Goal: Transaction & Acquisition: Purchase product/service

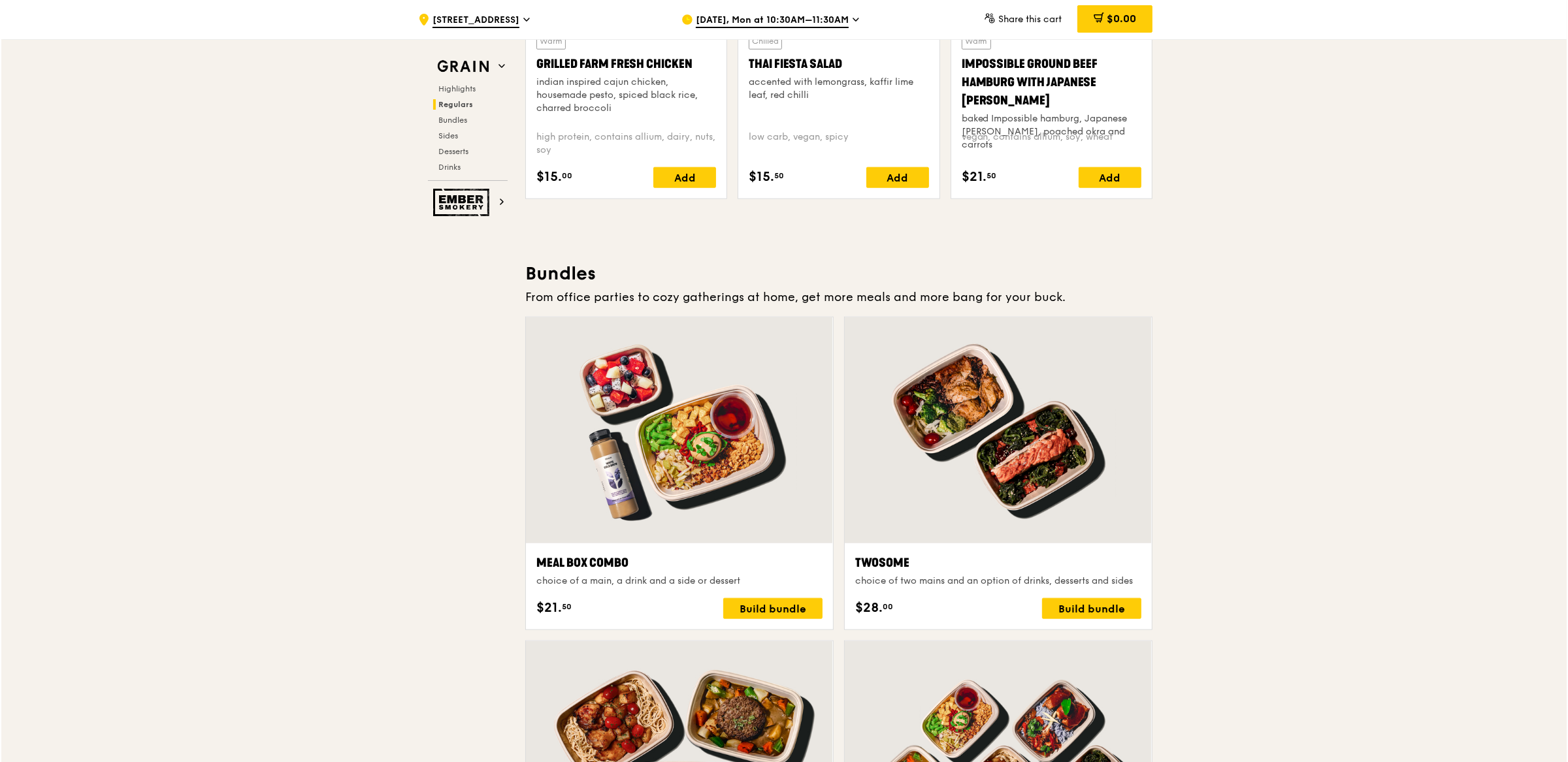
scroll to position [1744, 0]
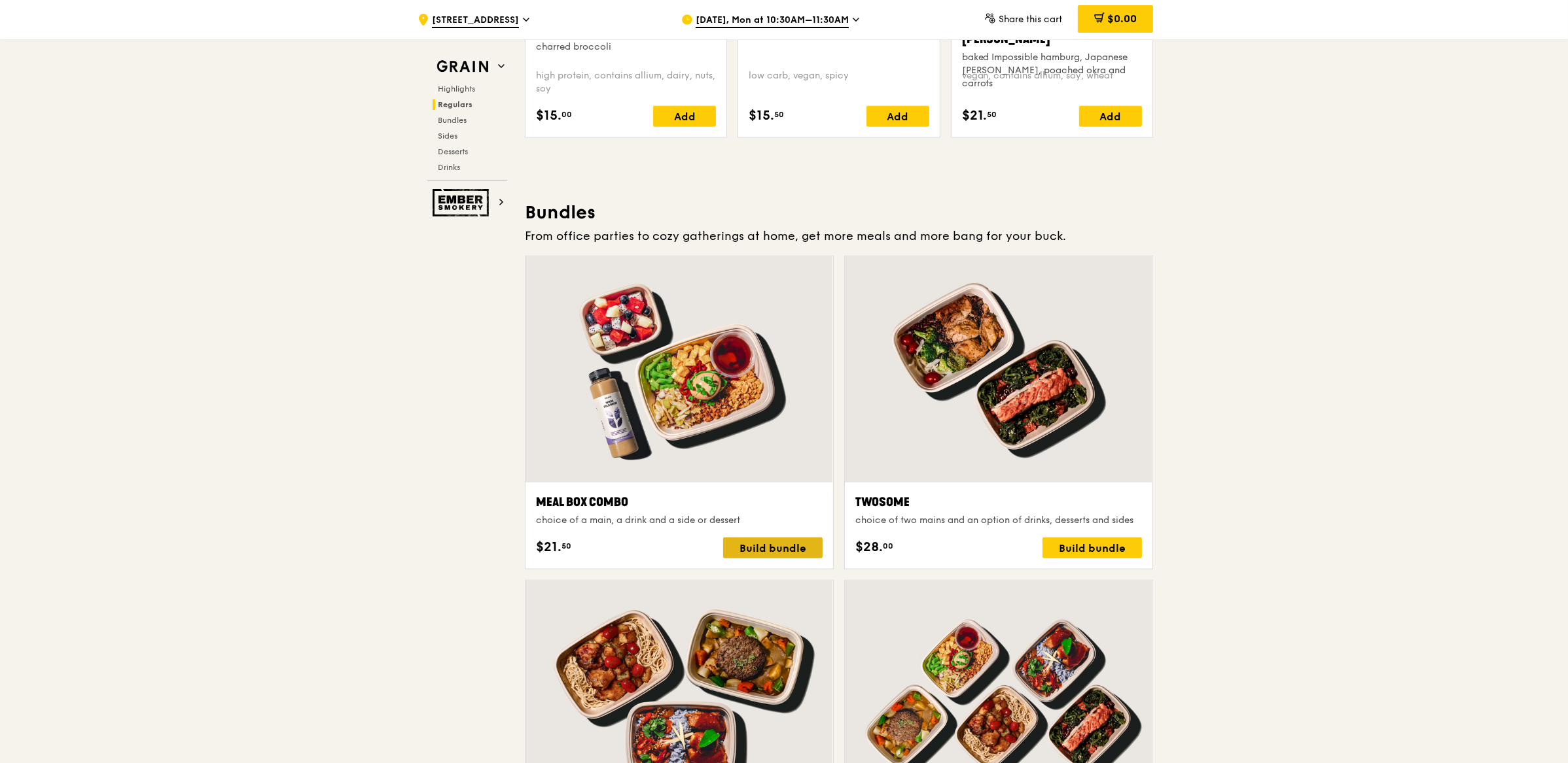
click at [790, 554] on div "Build bundle" at bounding box center [772, 548] width 100 height 21
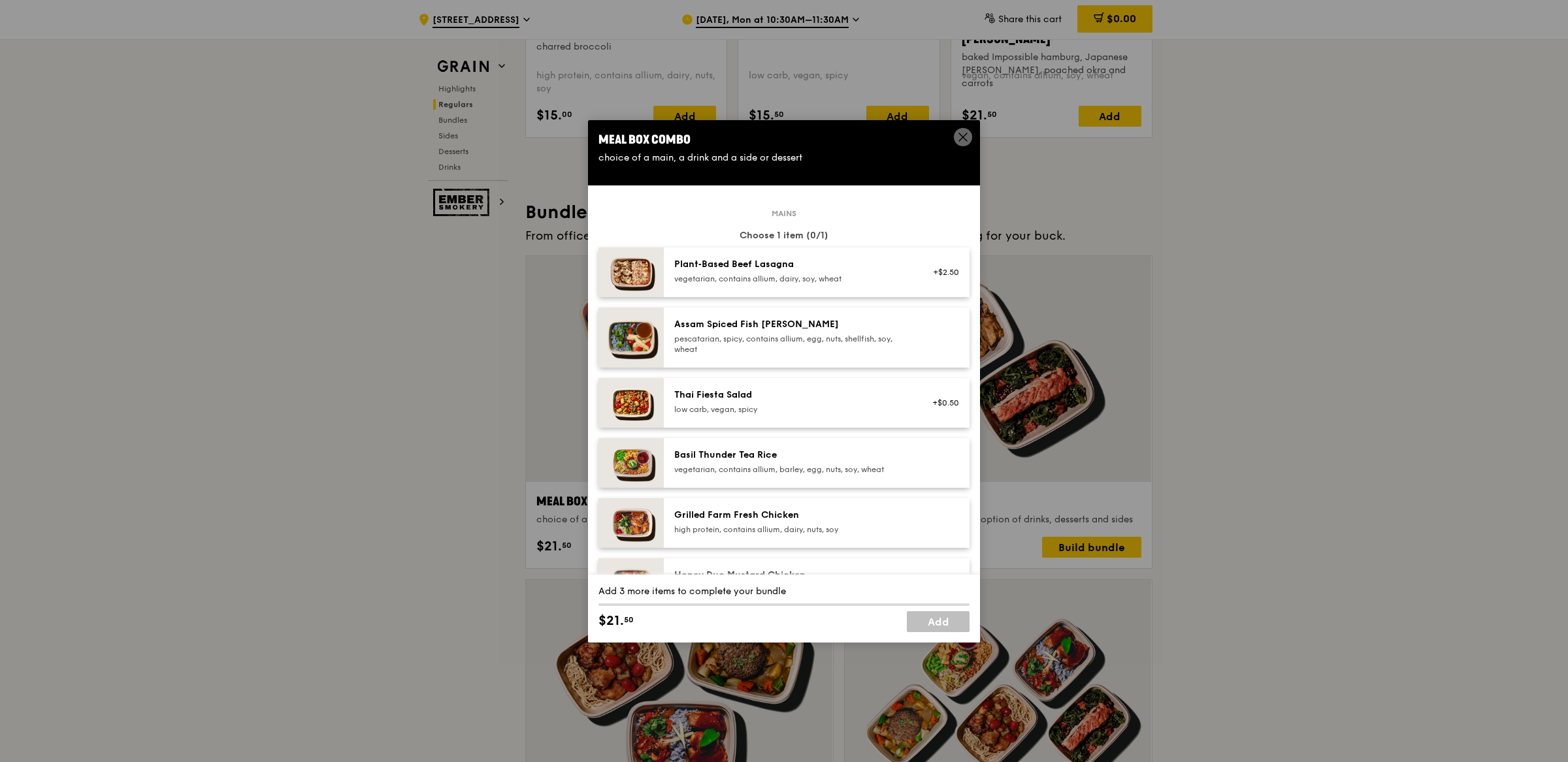
scroll to position [232, 0]
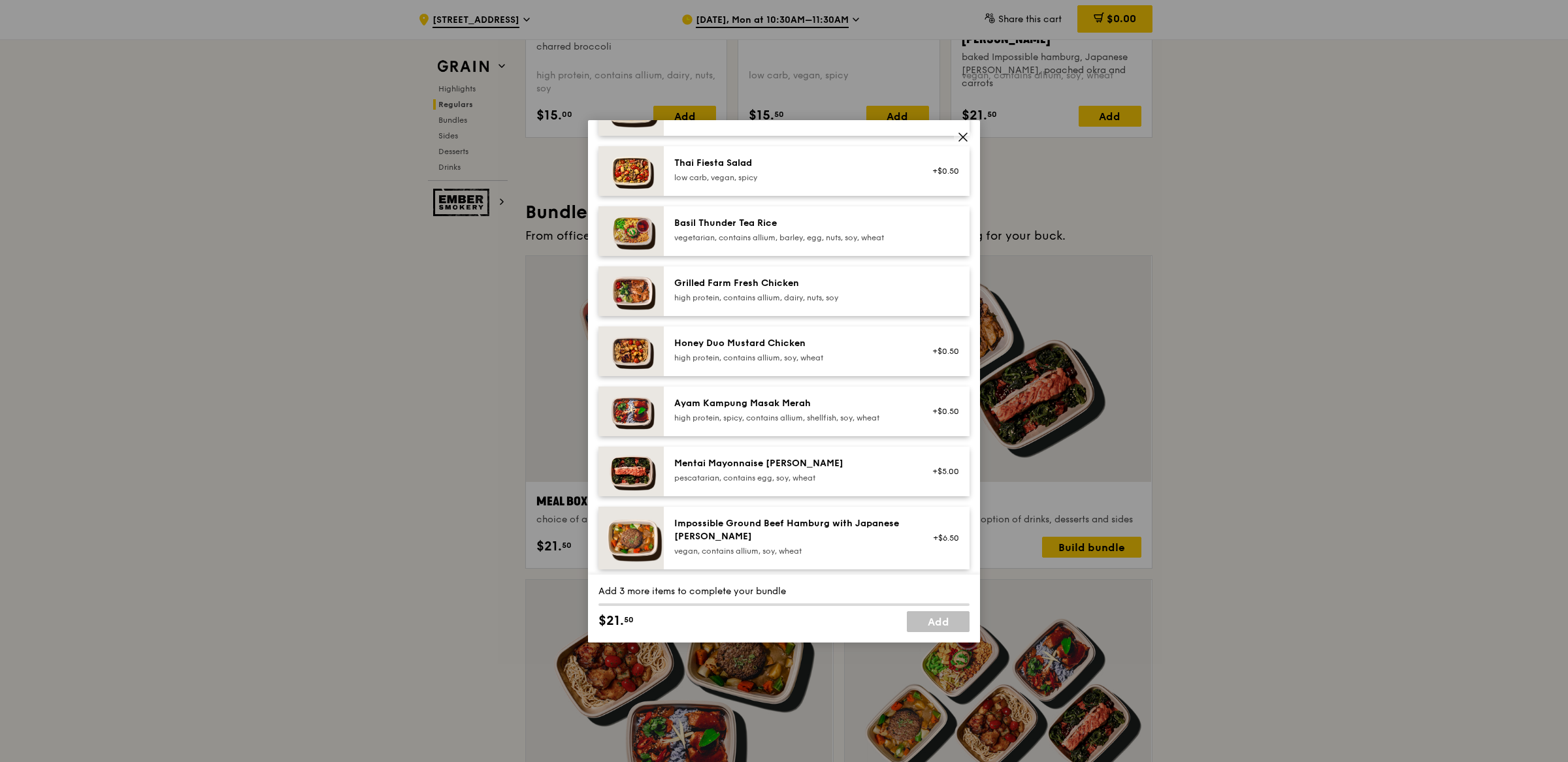
click at [777, 410] on div "Ayam Kampung Masak Merah high protein, spicy, contains allium, shellfish, soy, …" at bounding box center [791, 411] width 235 height 26
click at [800, 228] on div "Basil Thunder Tea Rice" at bounding box center [791, 223] width 235 height 13
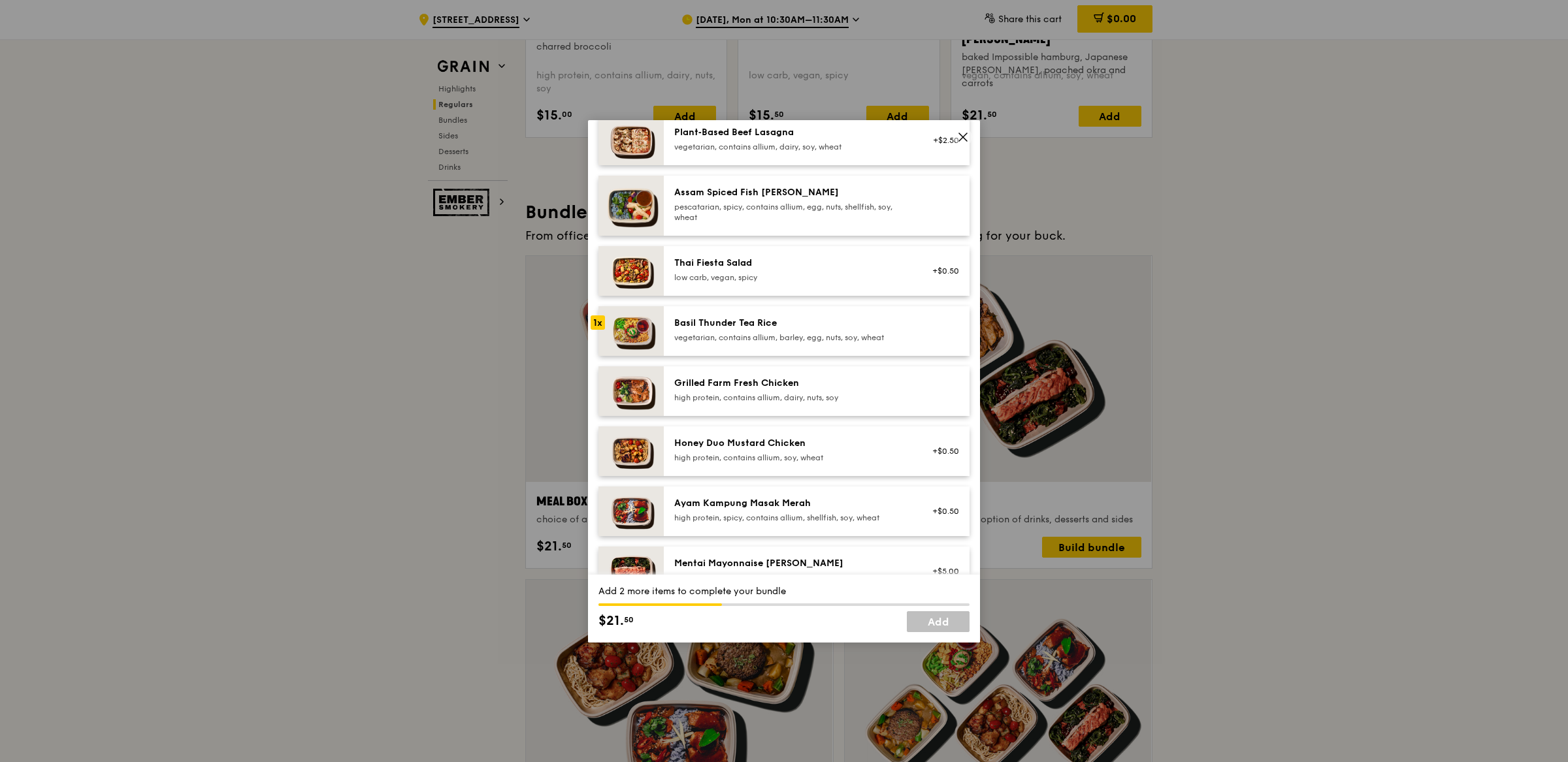
scroll to position [135, 0]
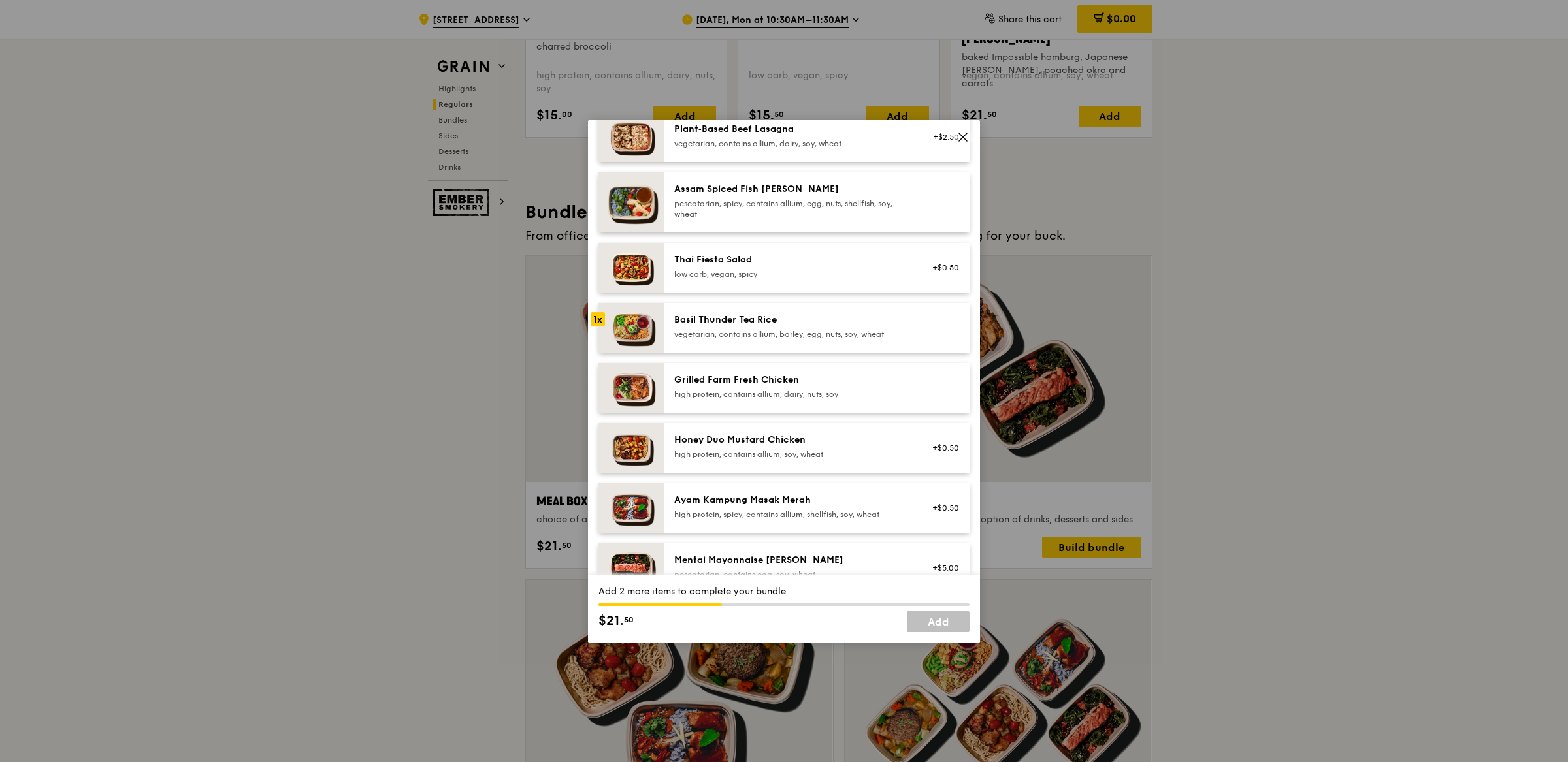
click at [793, 495] on div "Ayam Kampung Masak Merah" at bounding box center [791, 500] width 235 height 13
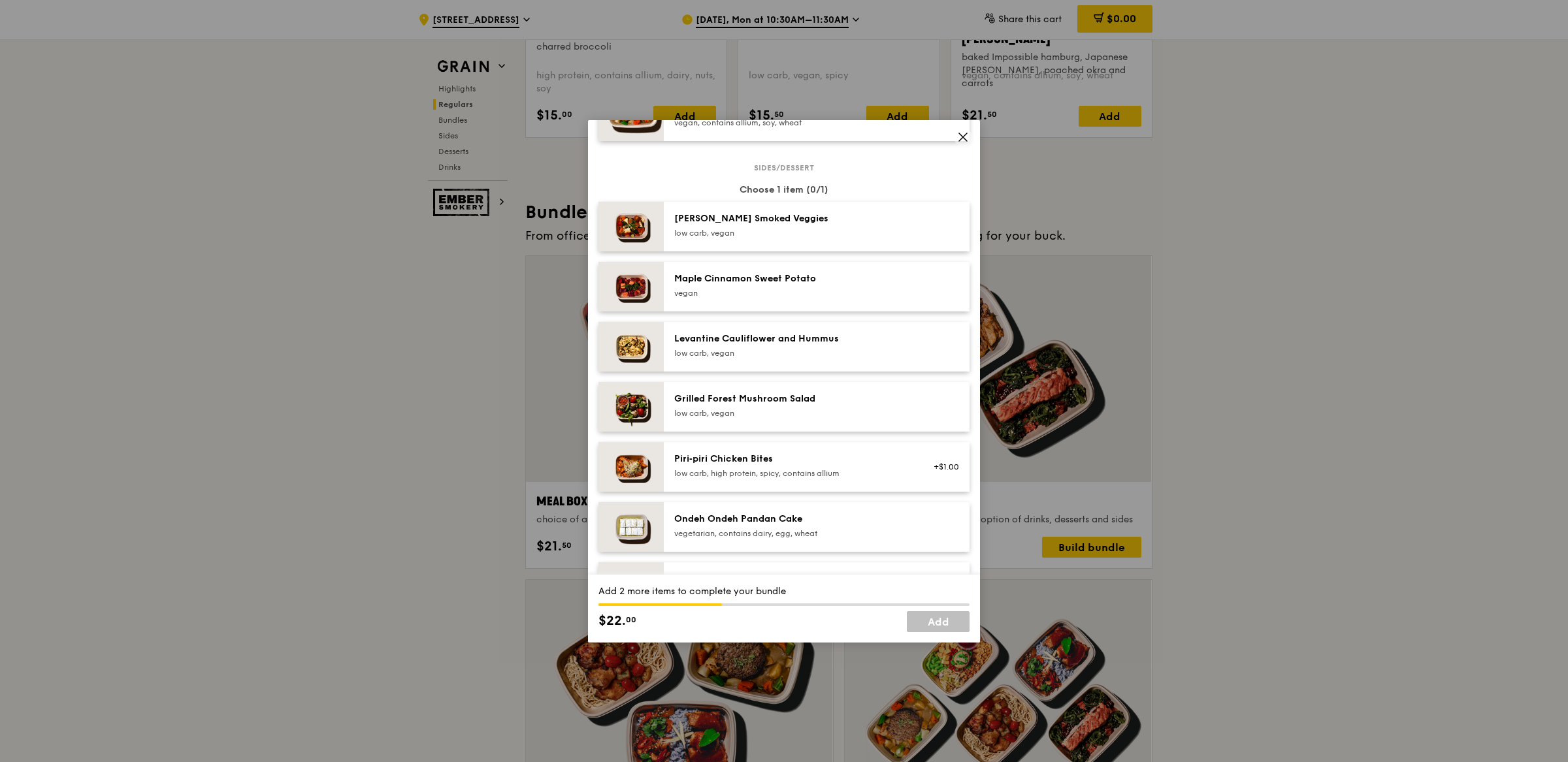
scroll to position [693, 0]
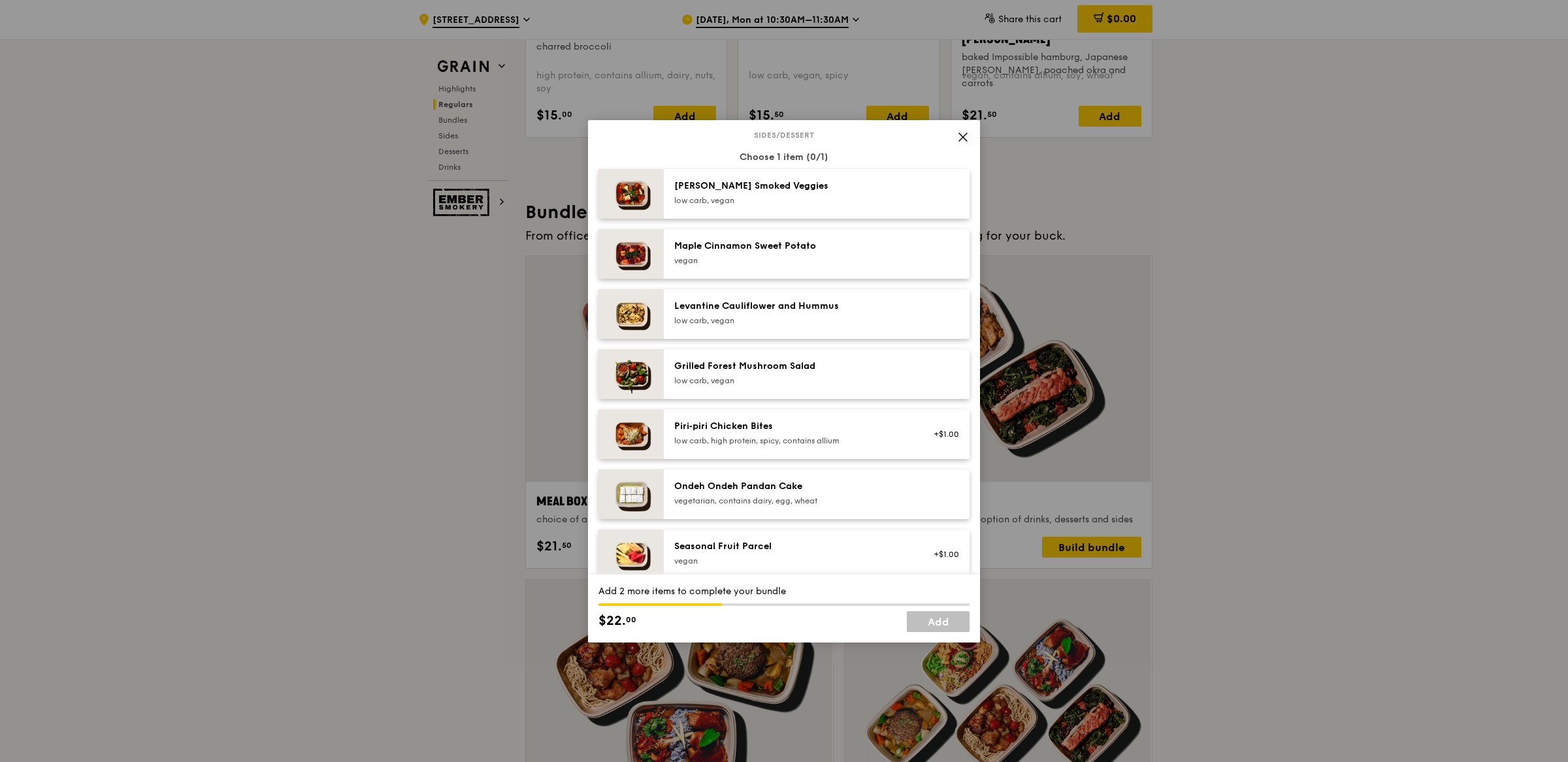
click at [857, 361] on div "Grilled Forest Mushroom Salad" at bounding box center [791, 366] width 235 height 13
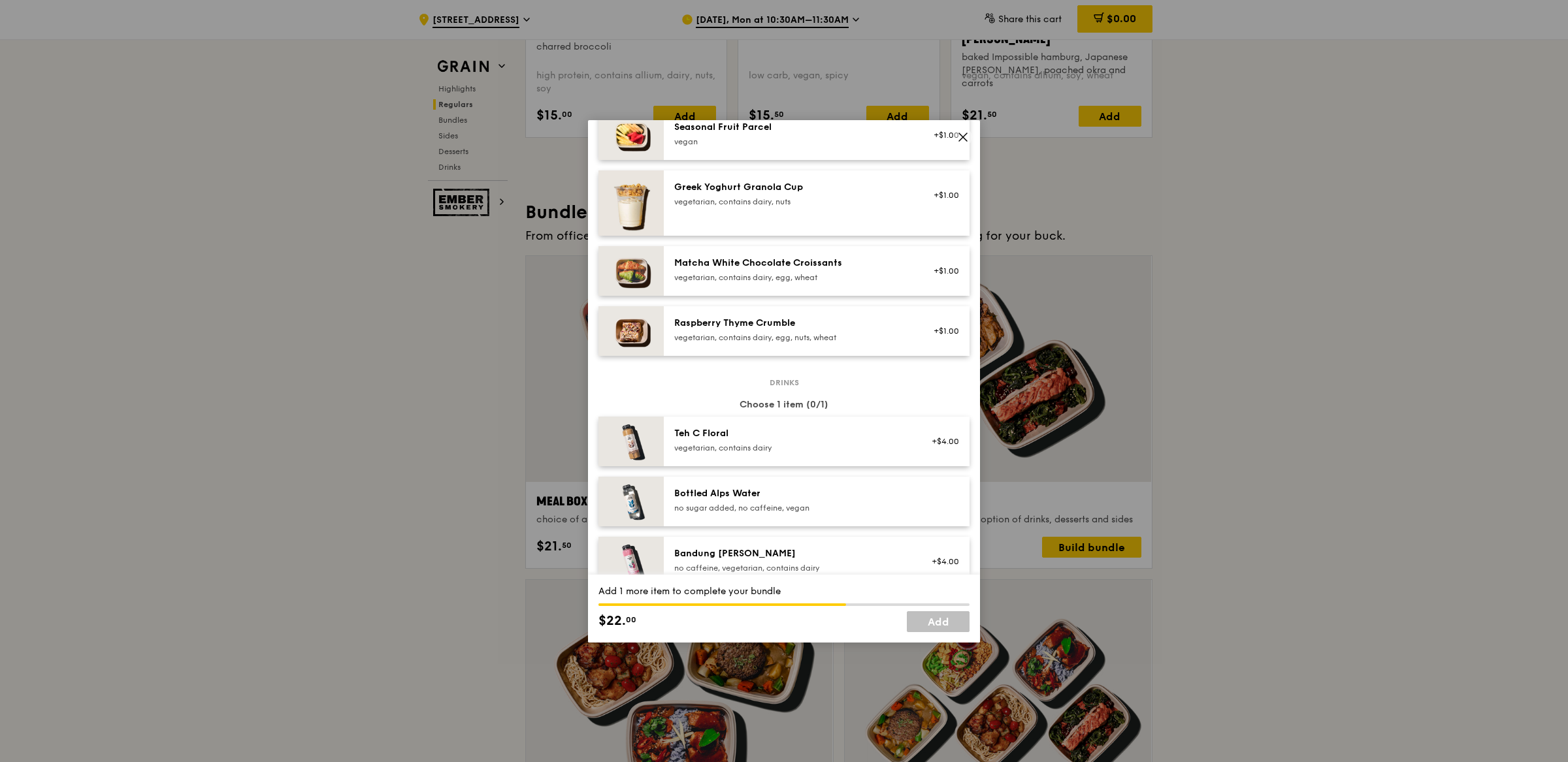
scroll to position [1020, 0]
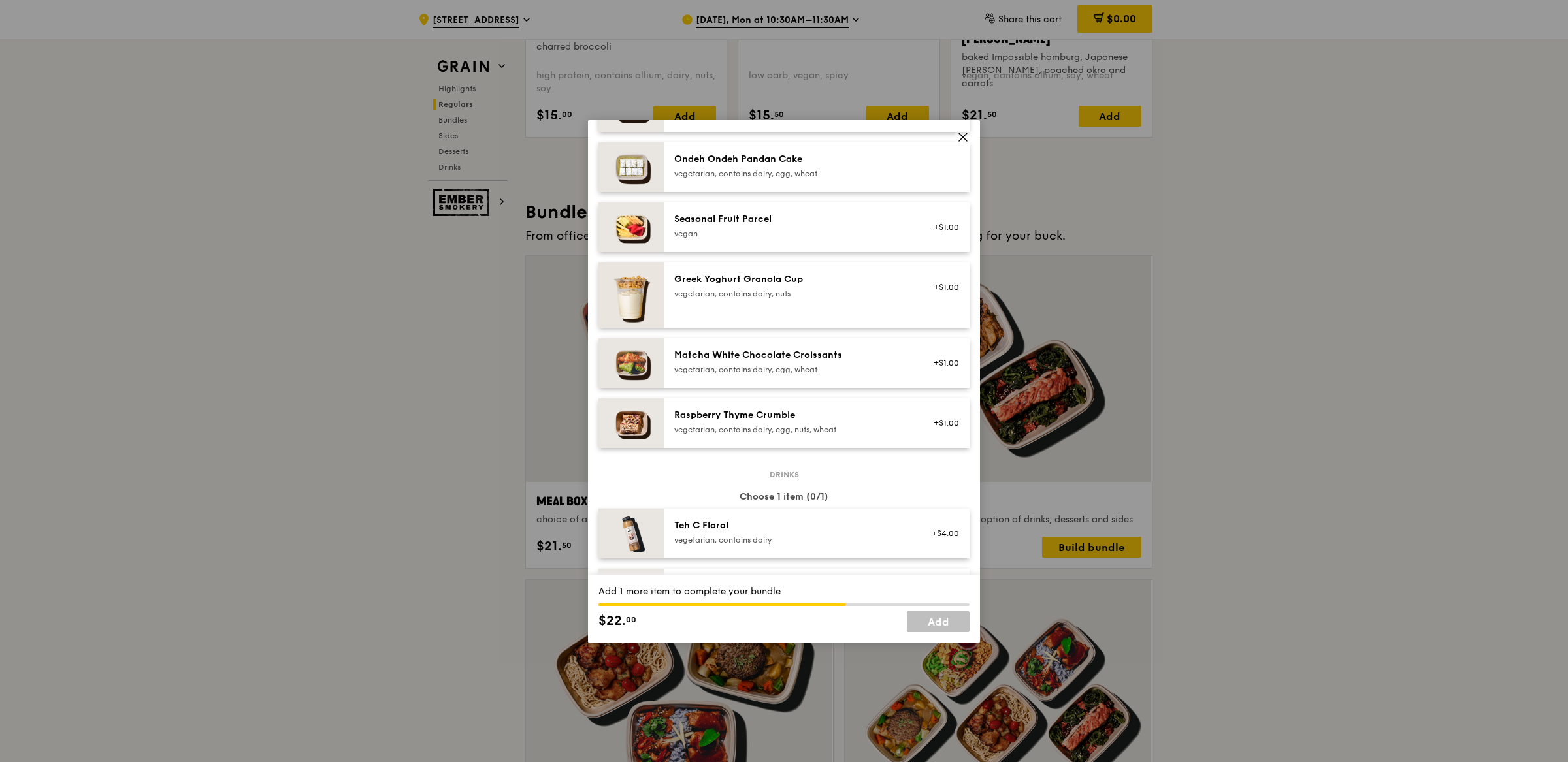
click at [960, 132] on icon at bounding box center [963, 137] width 12 height 12
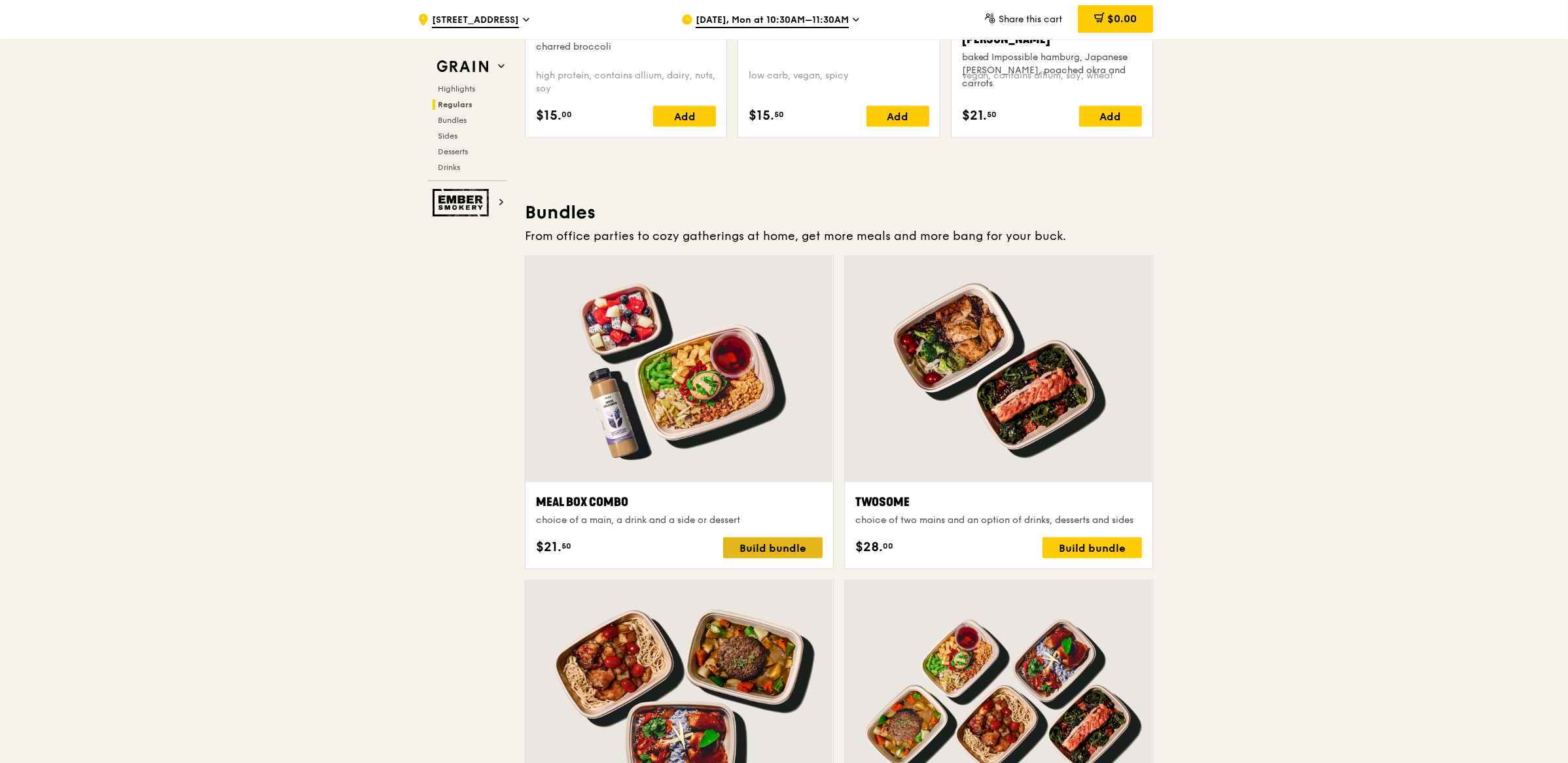
click at [788, 550] on div "Build bundle" at bounding box center [772, 548] width 100 height 21
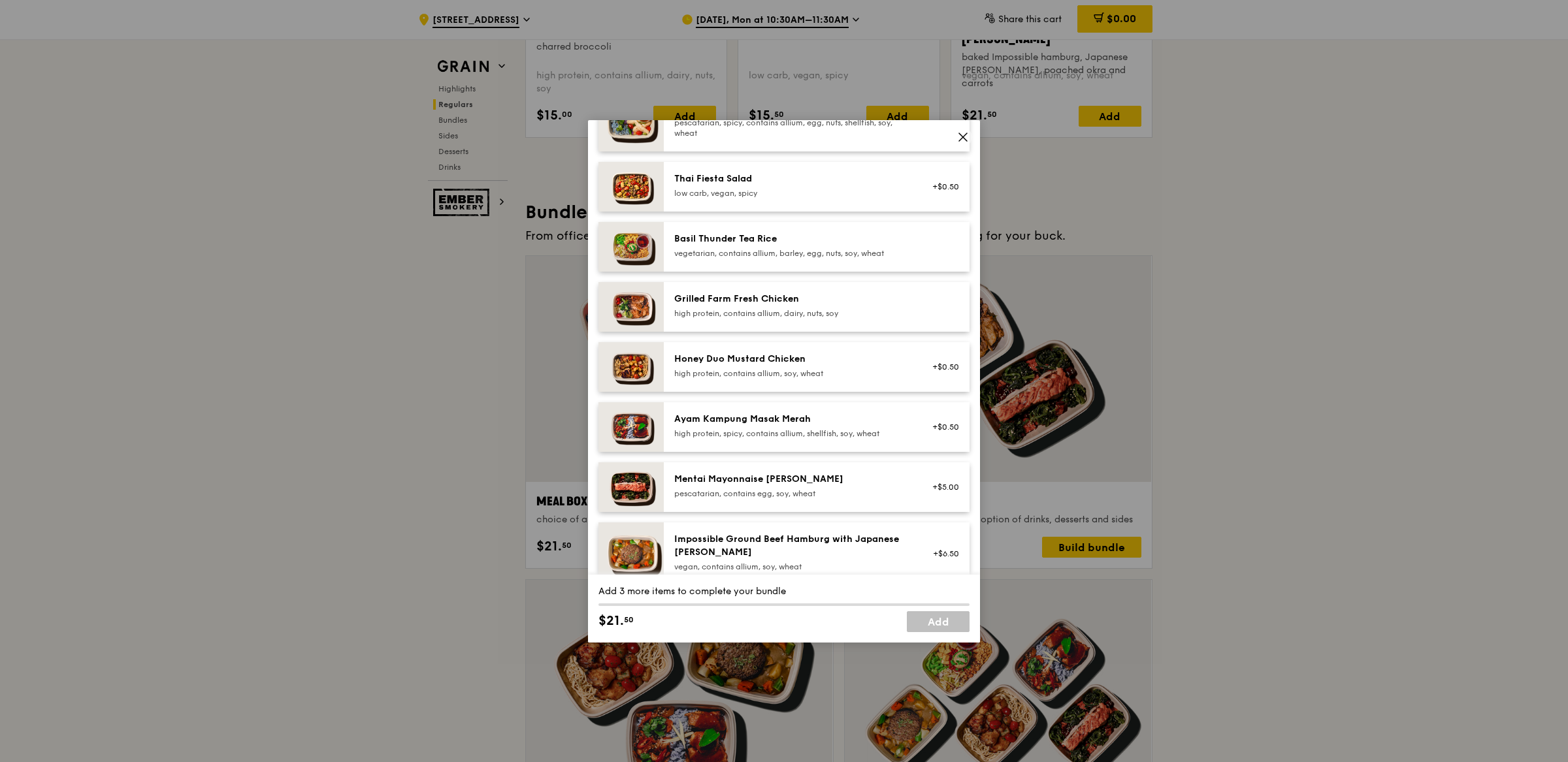
scroll to position [237, 0]
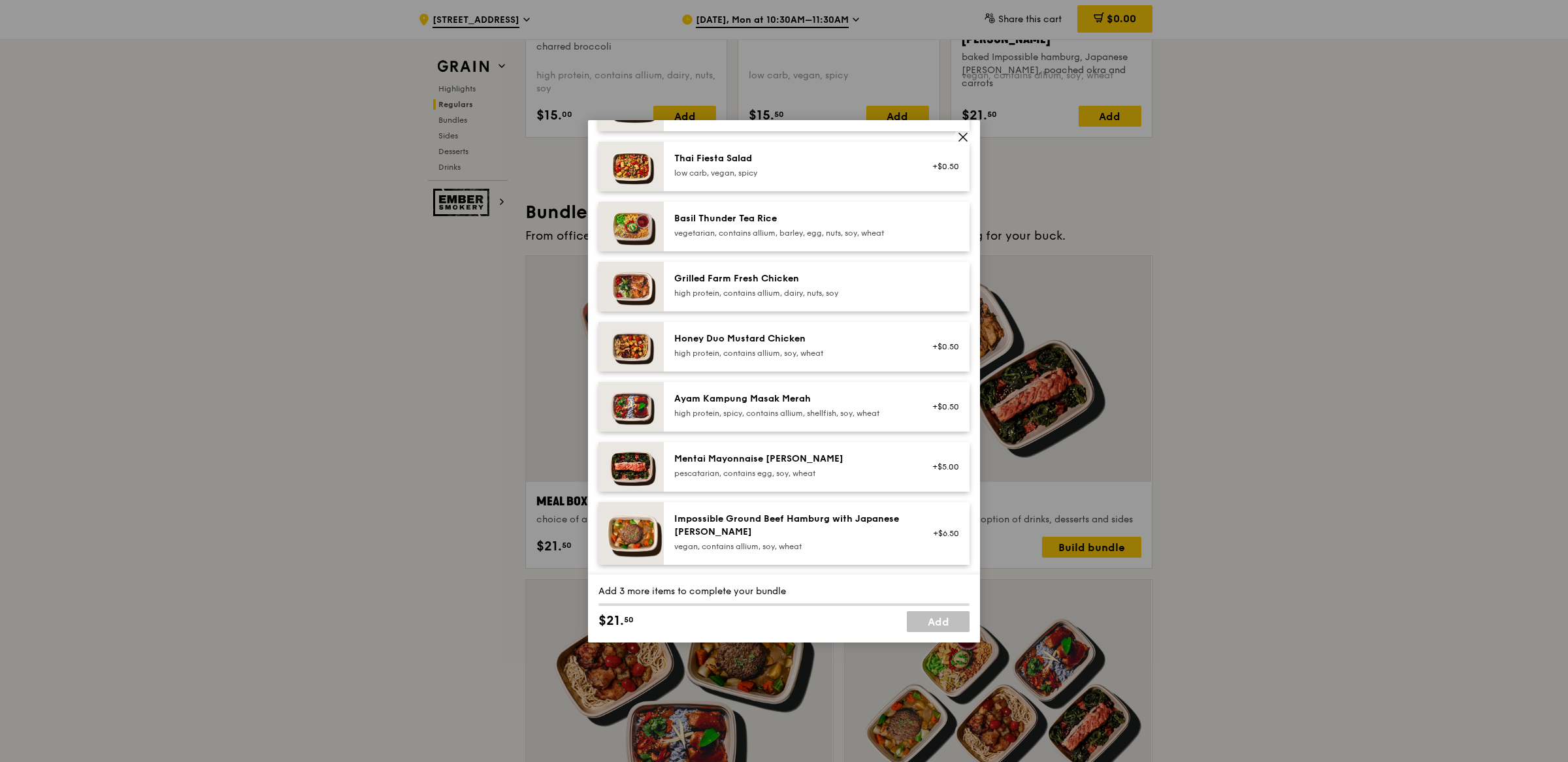
click at [793, 411] on div "high protein, spicy, contains allium, shellfish, soy, wheat" at bounding box center [791, 413] width 235 height 10
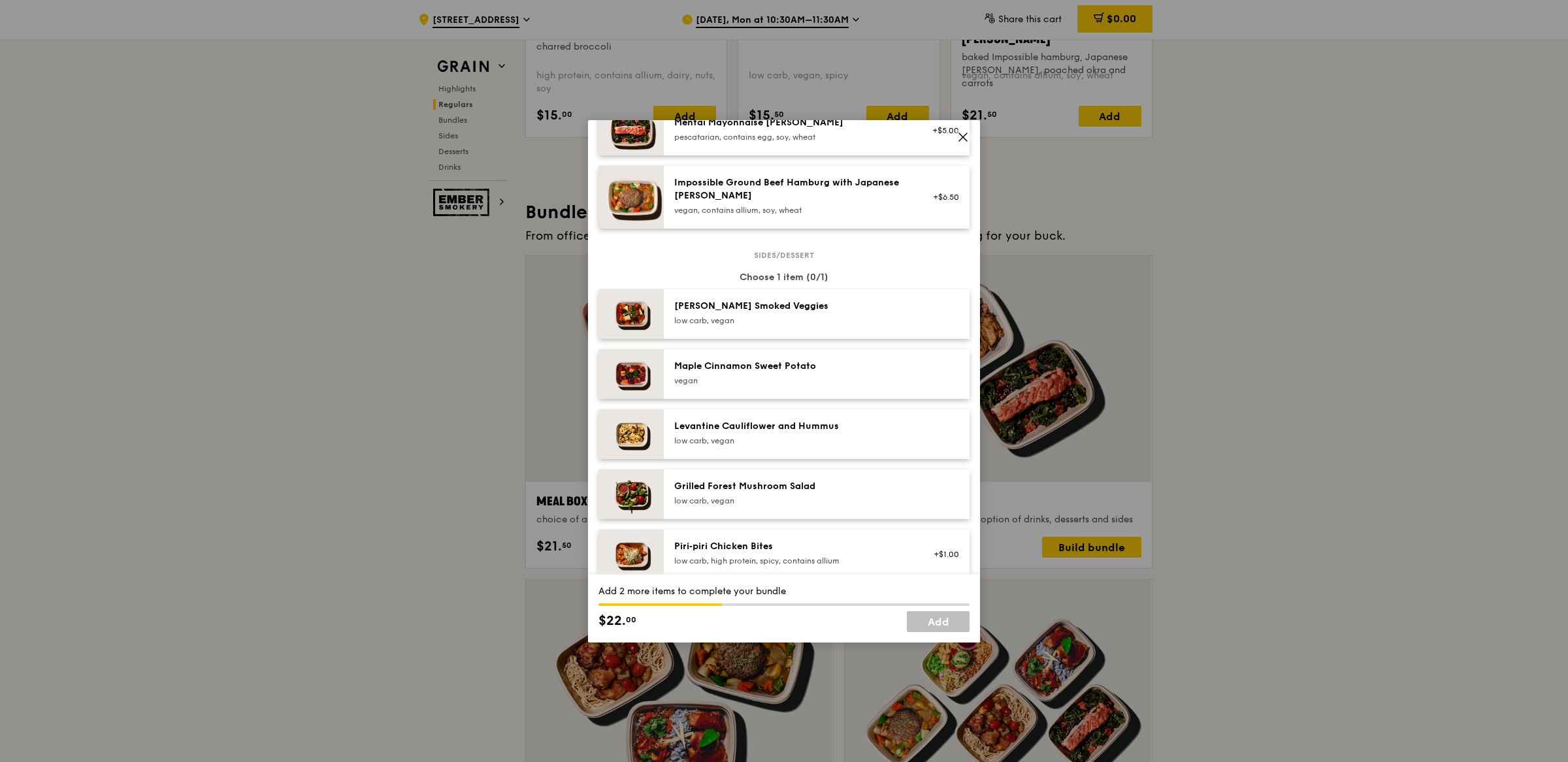
scroll to position [646, 0]
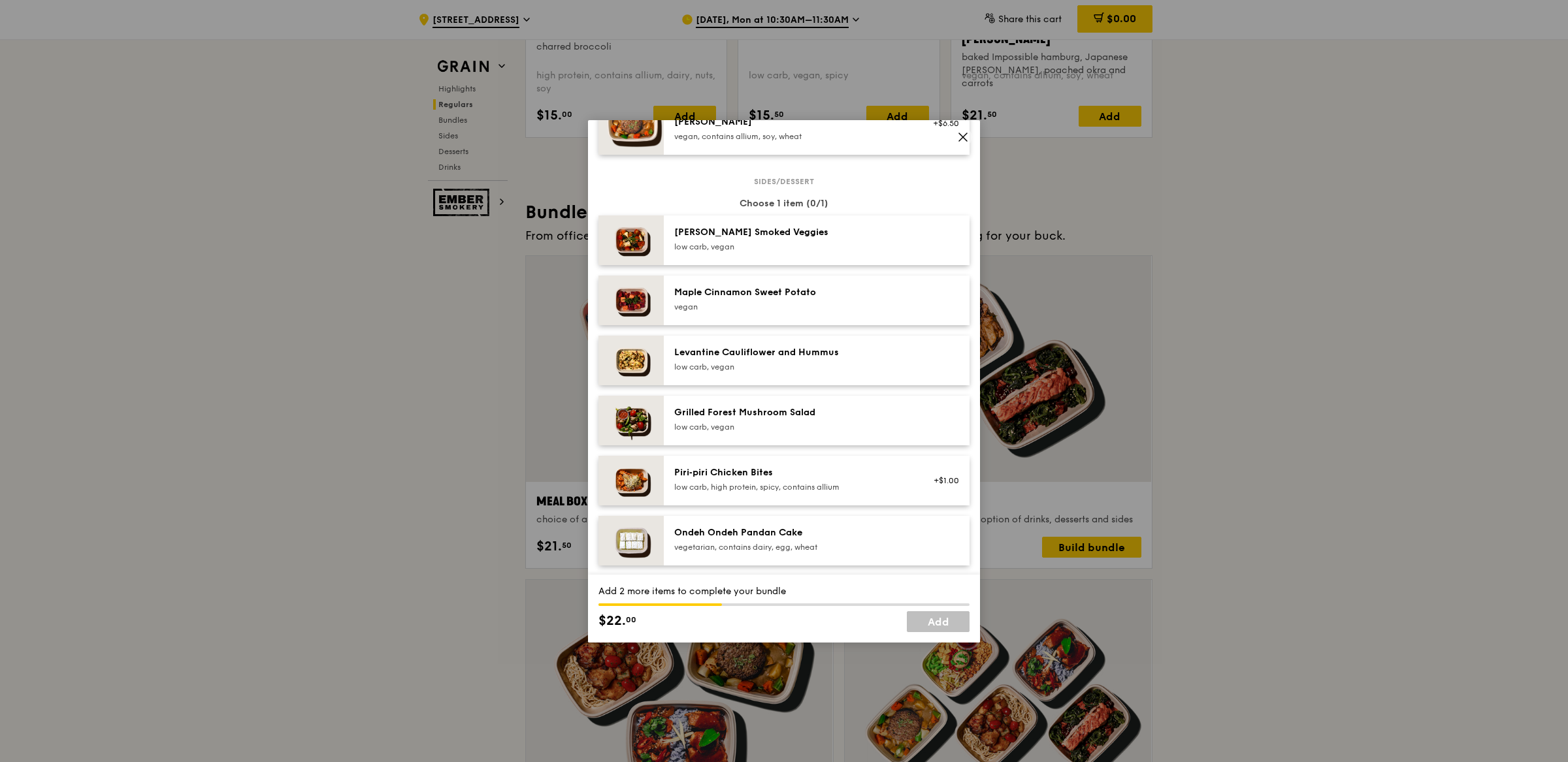
click at [775, 422] on div "low carb, vegan" at bounding box center [791, 427] width 235 height 10
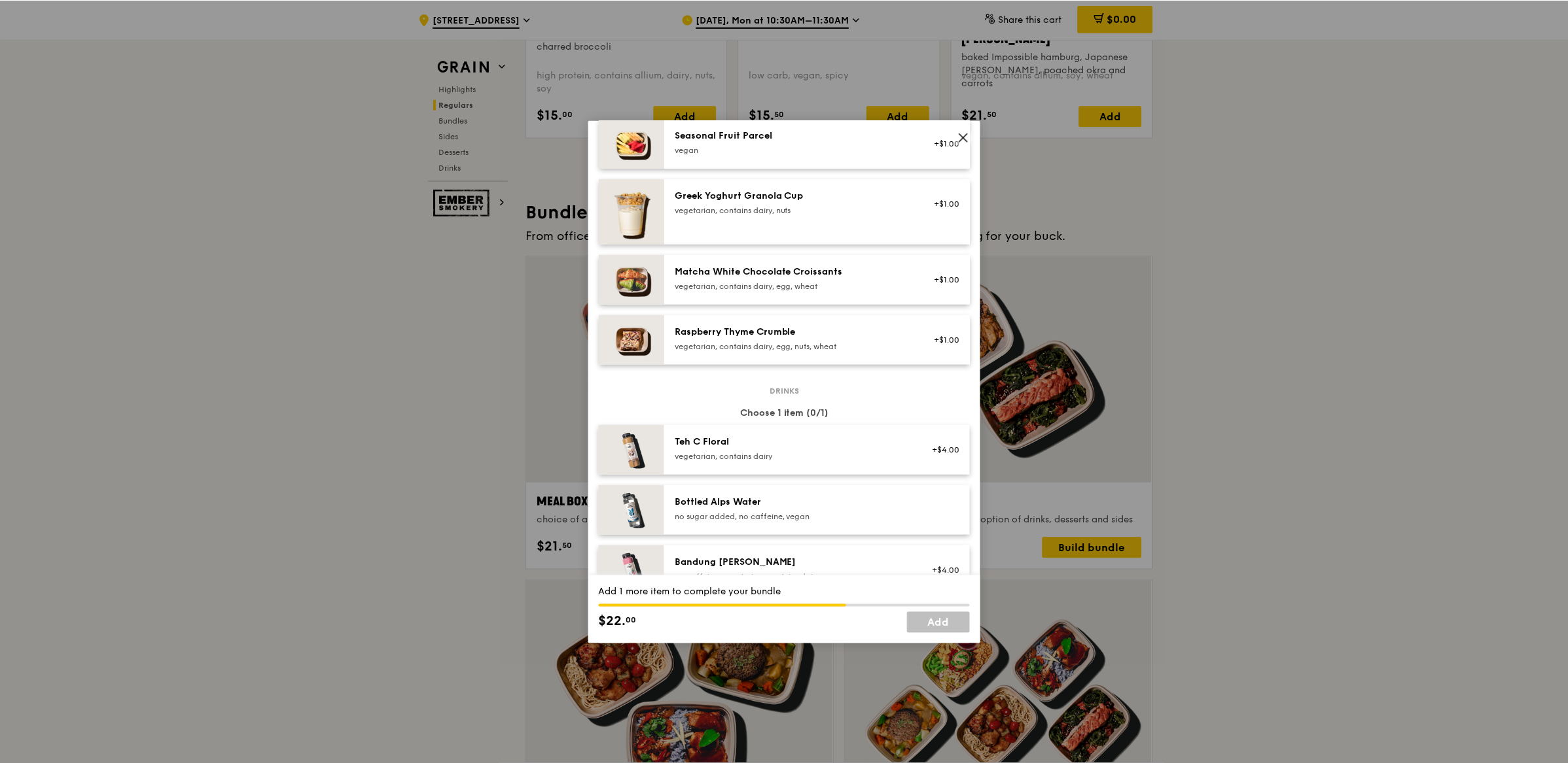
scroll to position [1496, 0]
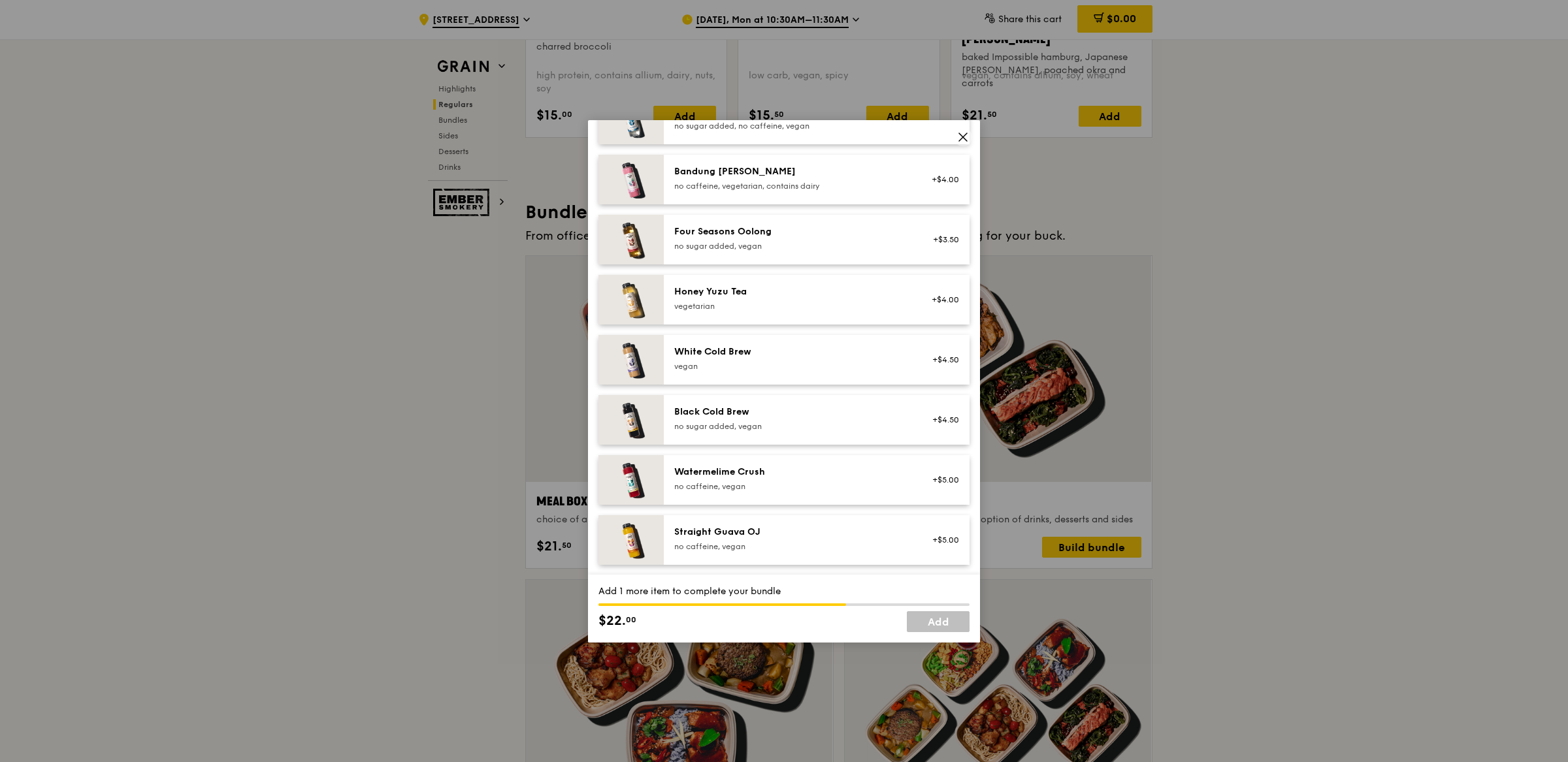
click at [963, 138] on icon at bounding box center [963, 137] width 12 height 12
